Goal: Task Accomplishment & Management: Manage account settings

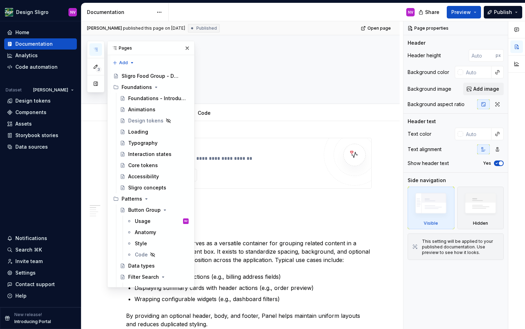
type textarea "*"
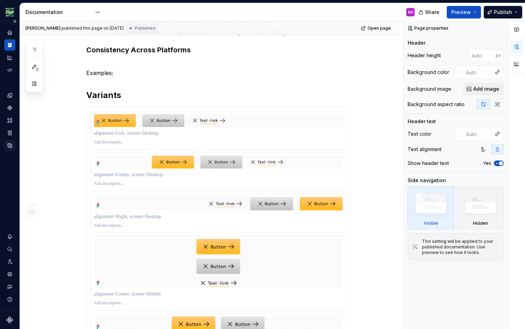
click at [10, 144] on icon "Data sources" at bounding box center [10, 145] width 6 height 6
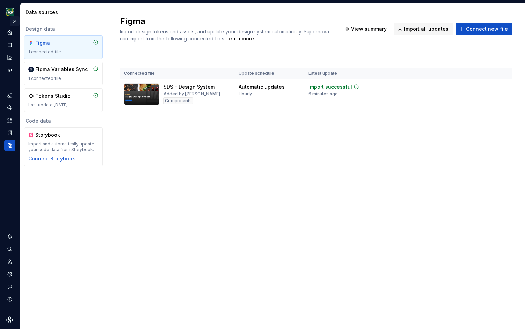
click at [16, 21] on button "Expand sidebar" at bounding box center [15, 21] width 10 height 10
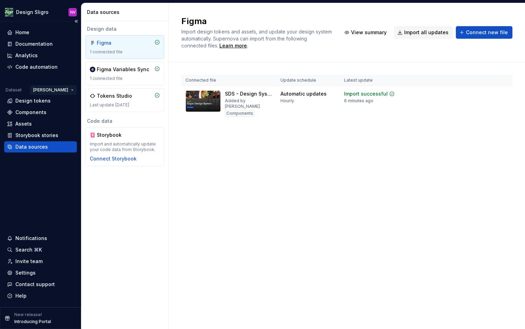
click at [65, 90] on html "Design Sligro NV Home Documentation Analytics Code automation Dataset [PERSON_N…" at bounding box center [262, 164] width 525 height 329
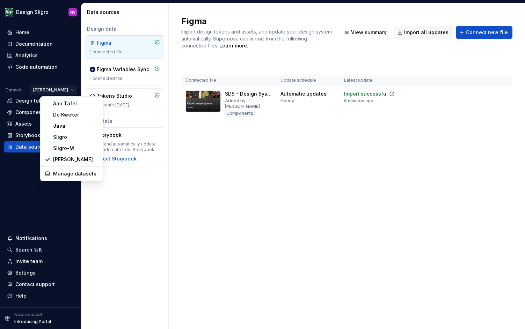
click at [389, 118] on html "Design Sligro NV Home Documentation Analytics Code automation Dataset [PERSON_N…" at bounding box center [262, 164] width 525 height 329
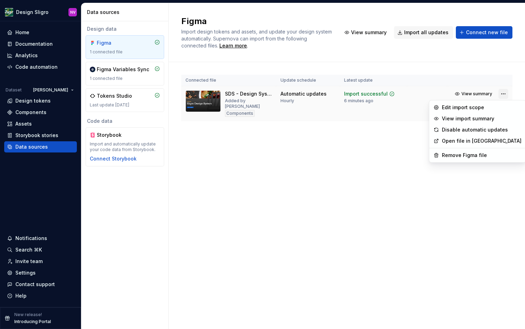
click at [502, 95] on html "Design Sligro NV Home Documentation Analytics Code automation Dataset [PERSON_N…" at bounding box center [262, 164] width 525 height 329
click at [464, 155] on div "Remove Figma file" at bounding box center [481, 155] width 80 height 7
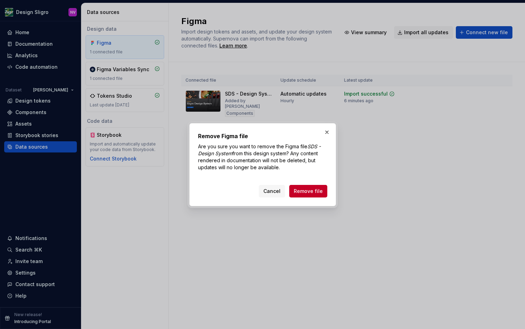
click at [307, 188] on button "Remove file" at bounding box center [308, 191] width 38 height 13
